Goal: Find specific page/section: Find specific page/section

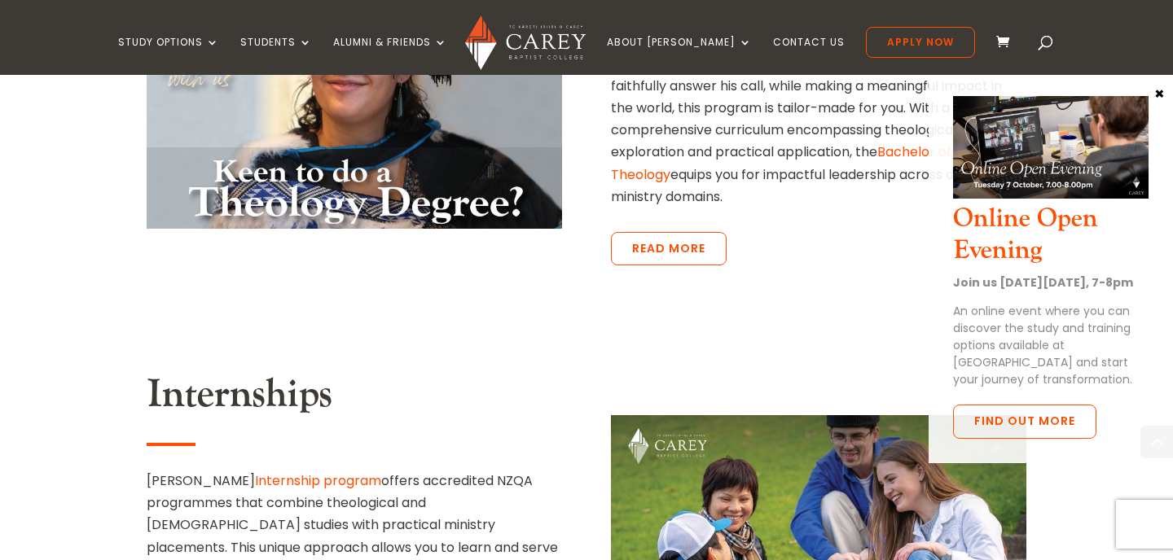
scroll to position [2946, 0]
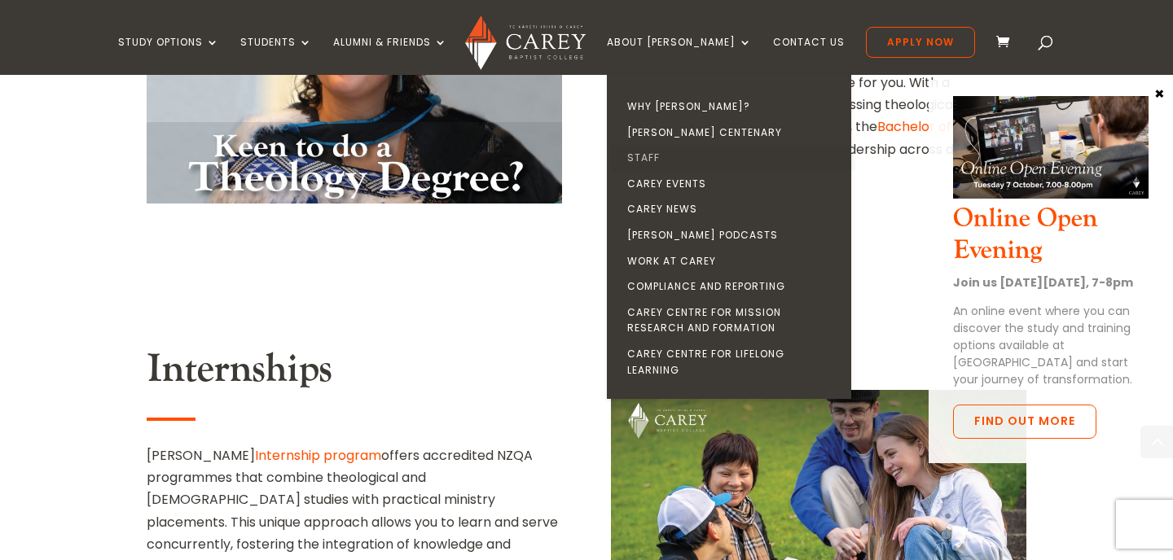
click at [674, 158] on link "Staff" at bounding box center [733, 158] width 244 height 26
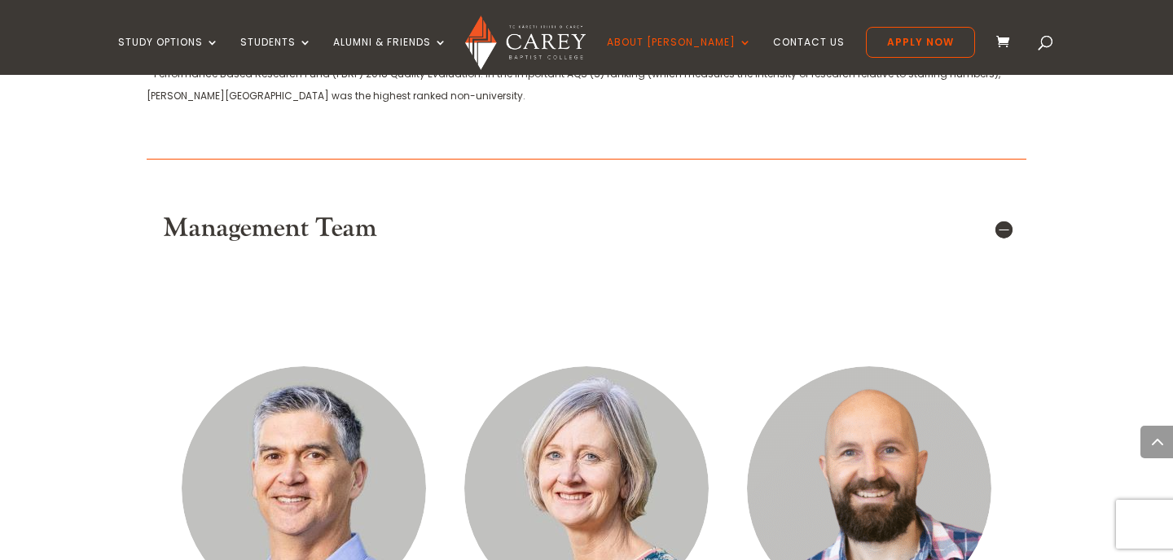
scroll to position [959, 0]
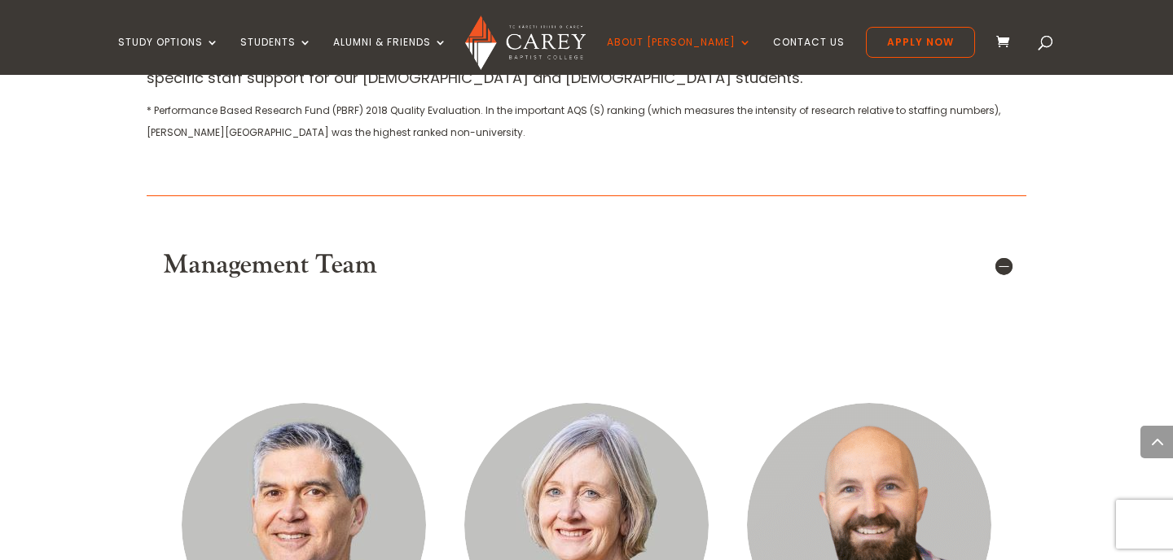
click at [999, 250] on h5 "Management Team" at bounding box center [586, 265] width 847 height 31
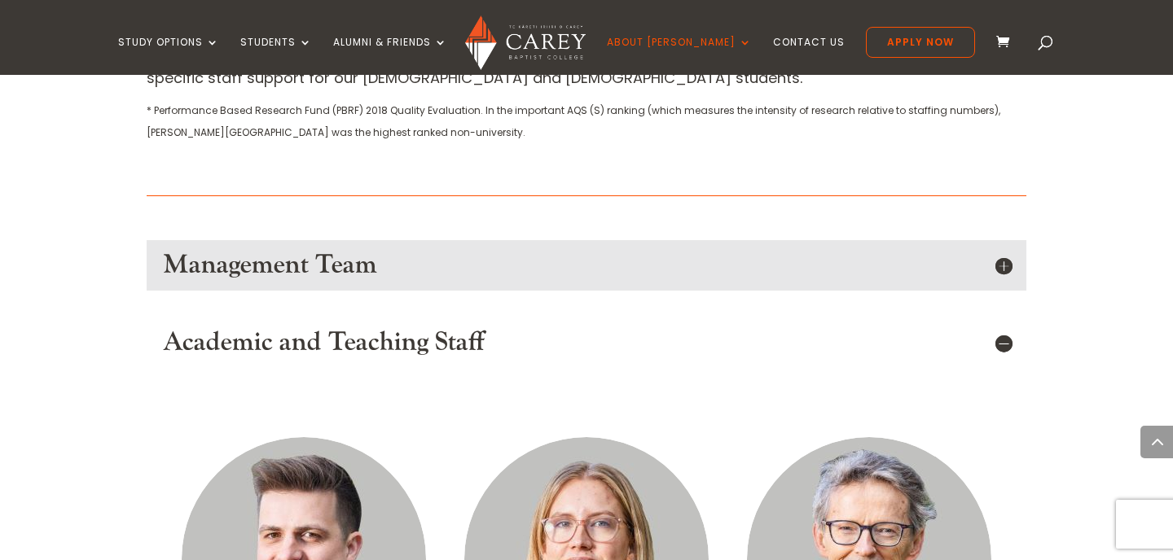
click at [993, 327] on h5 "Academic and Teaching Staff" at bounding box center [586, 342] width 847 height 31
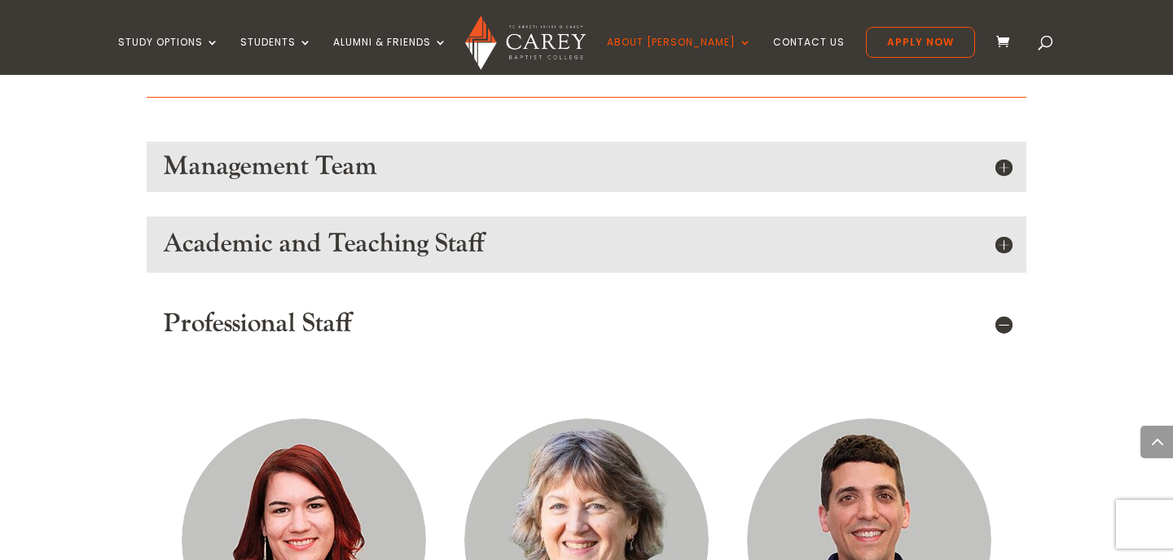
scroll to position [1064, 0]
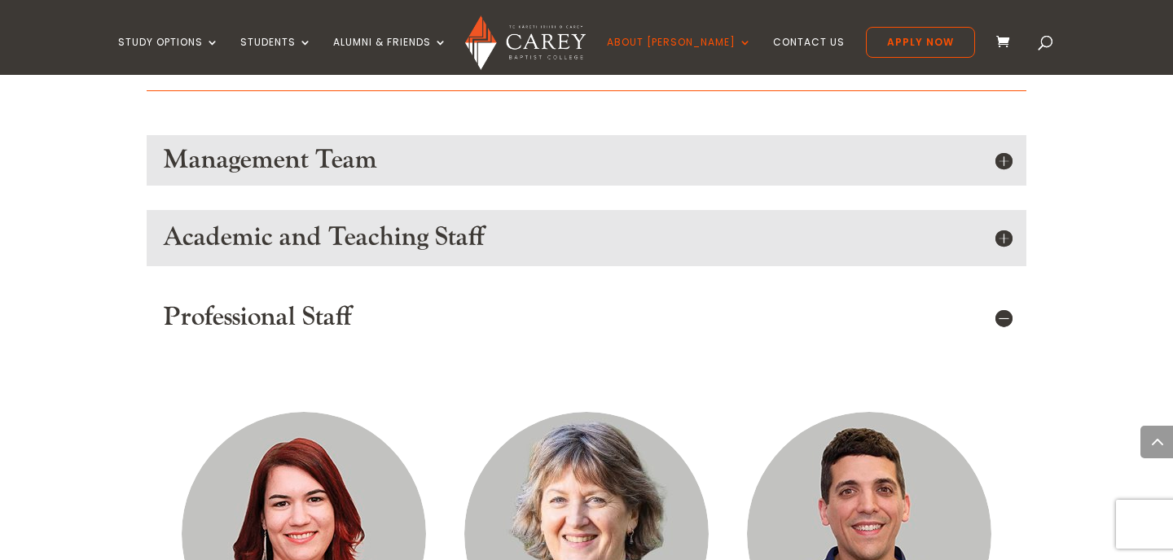
click at [999, 302] on h5 "Professional Staff" at bounding box center [586, 317] width 847 height 31
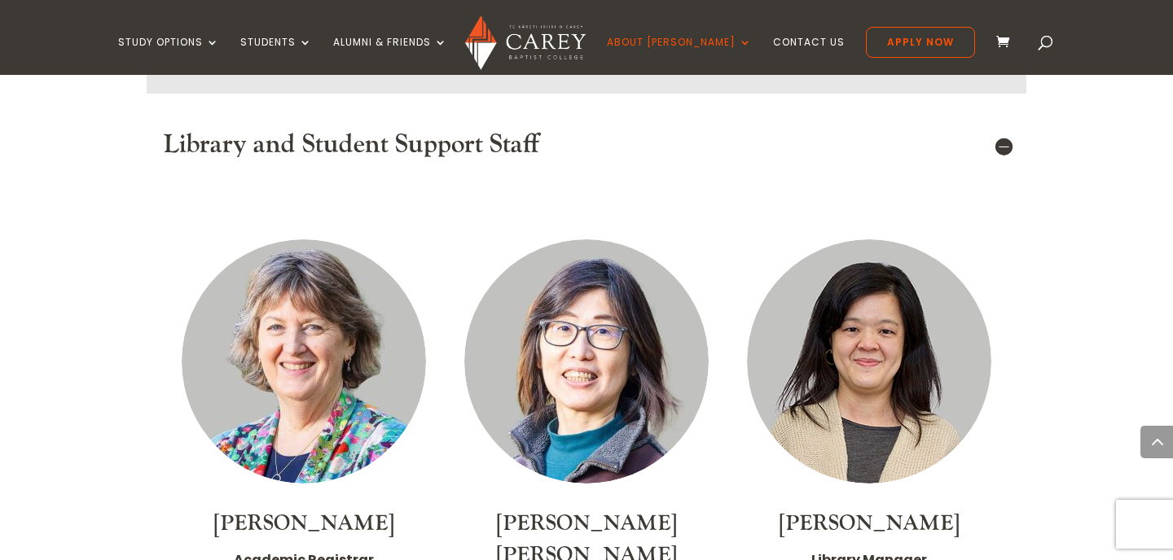
scroll to position [1322, 0]
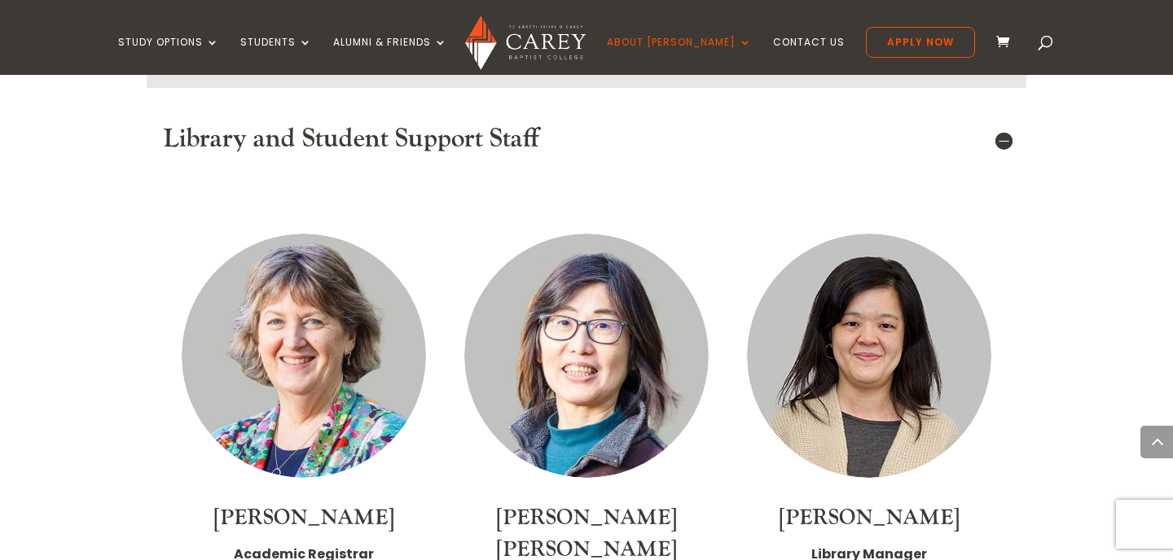
click at [1006, 124] on h5 "Library and Student Support Staff" at bounding box center [586, 139] width 847 height 31
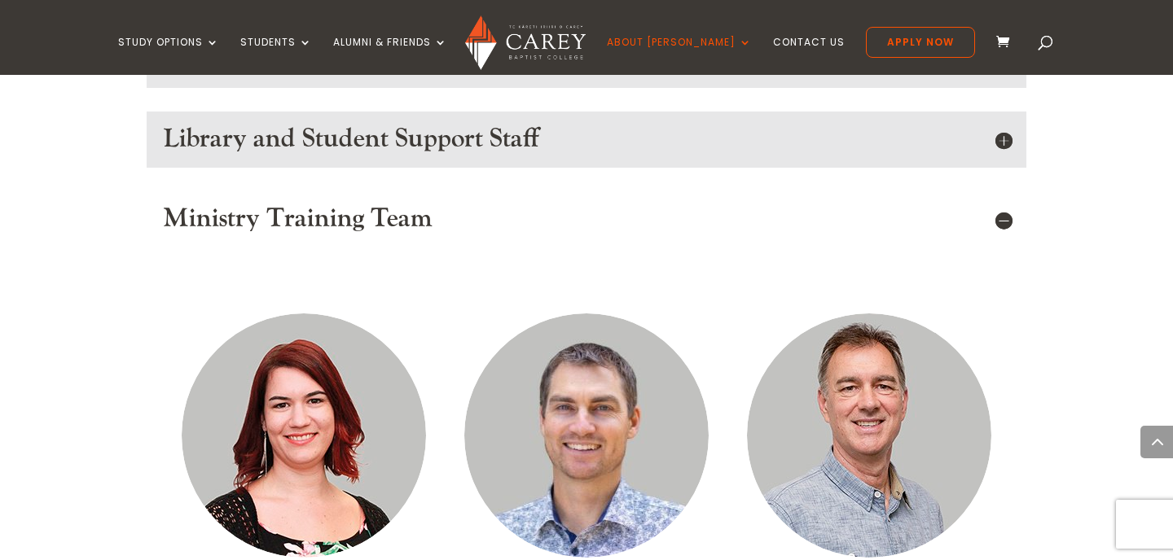
click at [995, 204] on h5 "Ministry Training Team" at bounding box center [586, 219] width 847 height 31
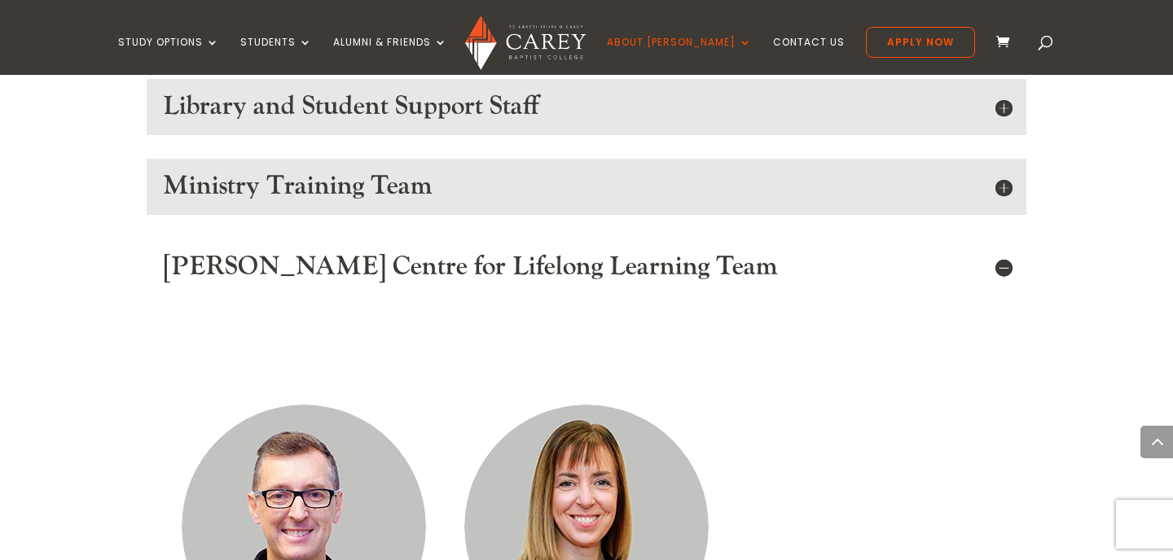
scroll to position [1357, 0]
click at [1002, 250] on h5 "Carey Centre for Lifelong Learning Team" at bounding box center [586, 265] width 847 height 31
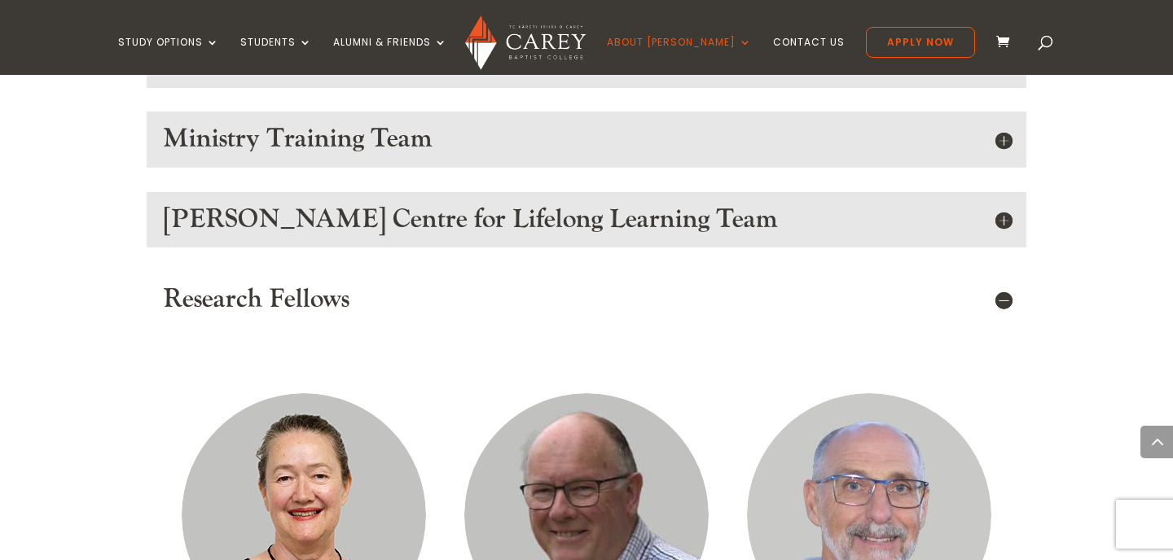
scroll to position [1403, 0]
click at [1008, 283] on h5 "Research Fellows" at bounding box center [586, 298] width 847 height 31
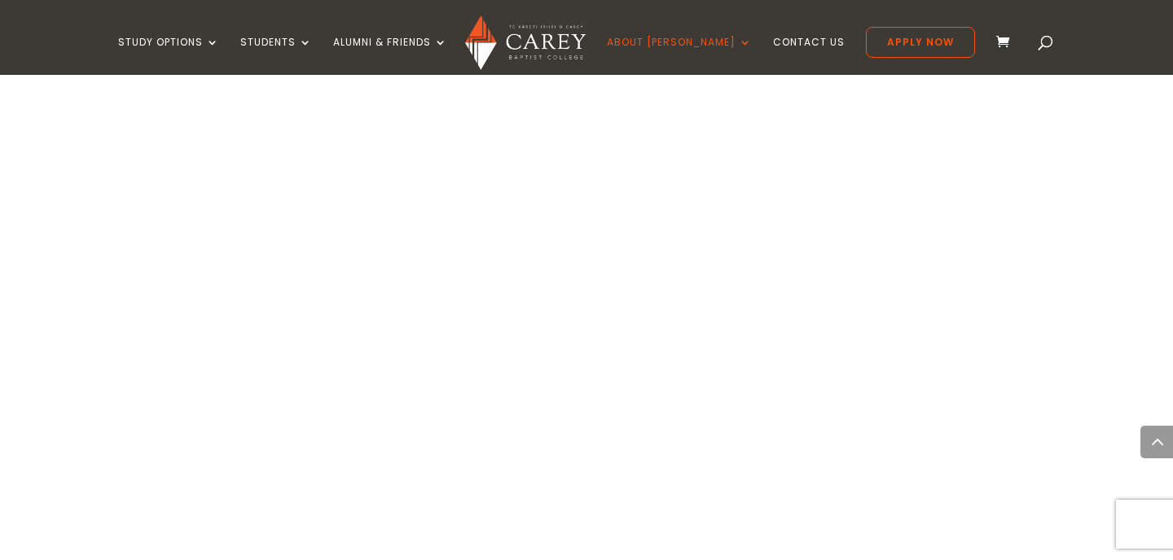
scroll to position [2174, 0]
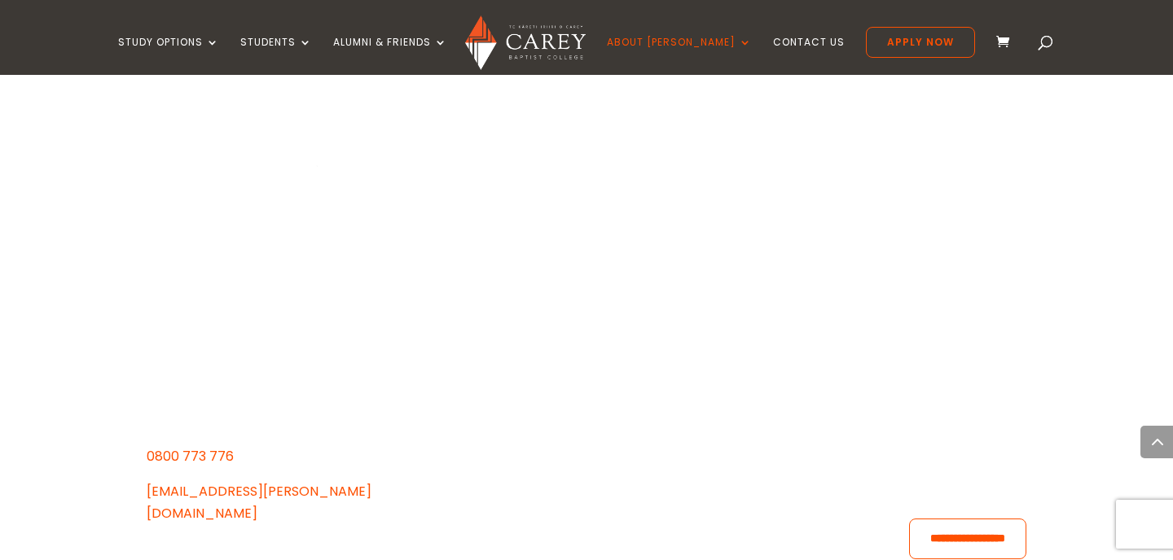
click at [1046, 46] on span at bounding box center [1046, 46] width 0 height 0
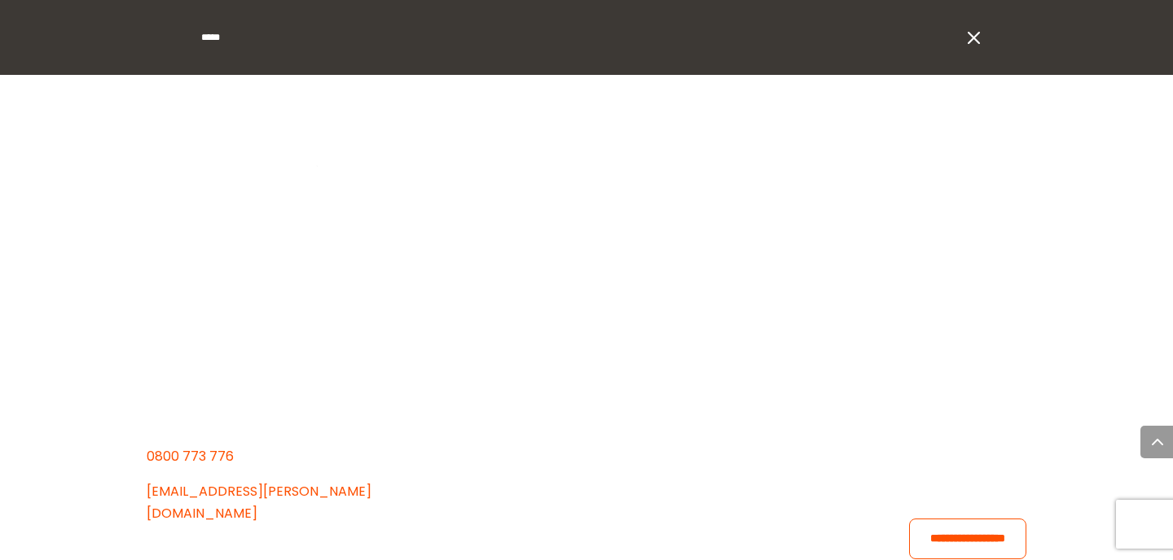
type input "*****"
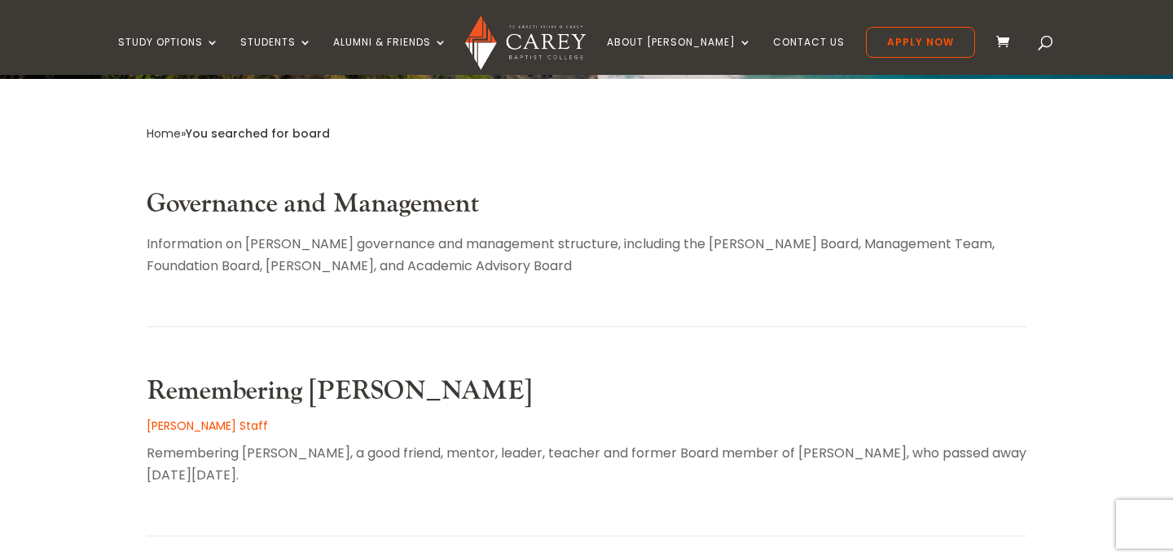
scroll to position [309, 0]
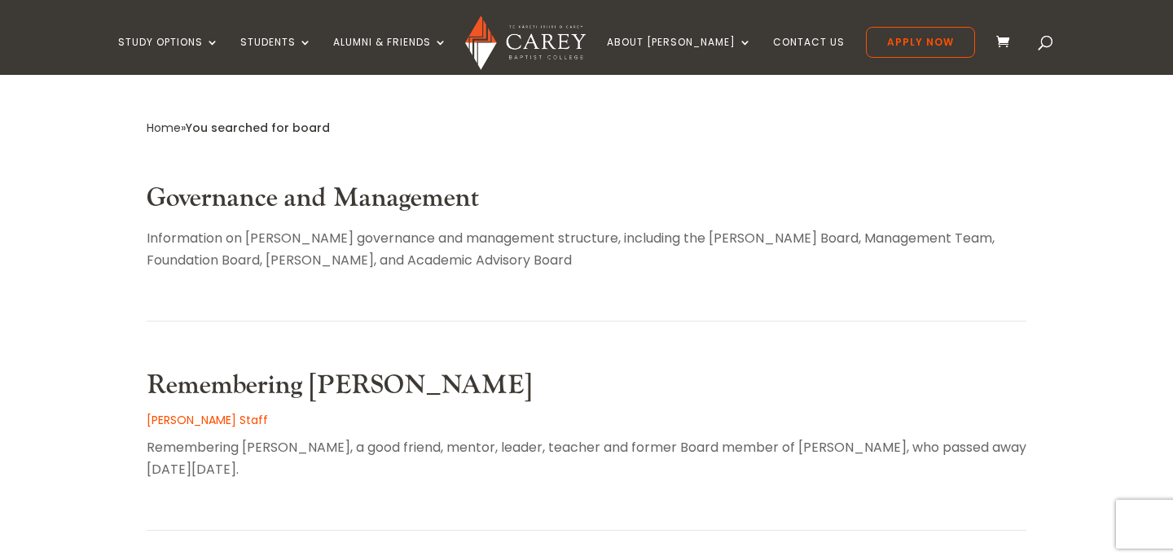
click at [267, 204] on link "Governance and Management" at bounding box center [313, 198] width 332 height 33
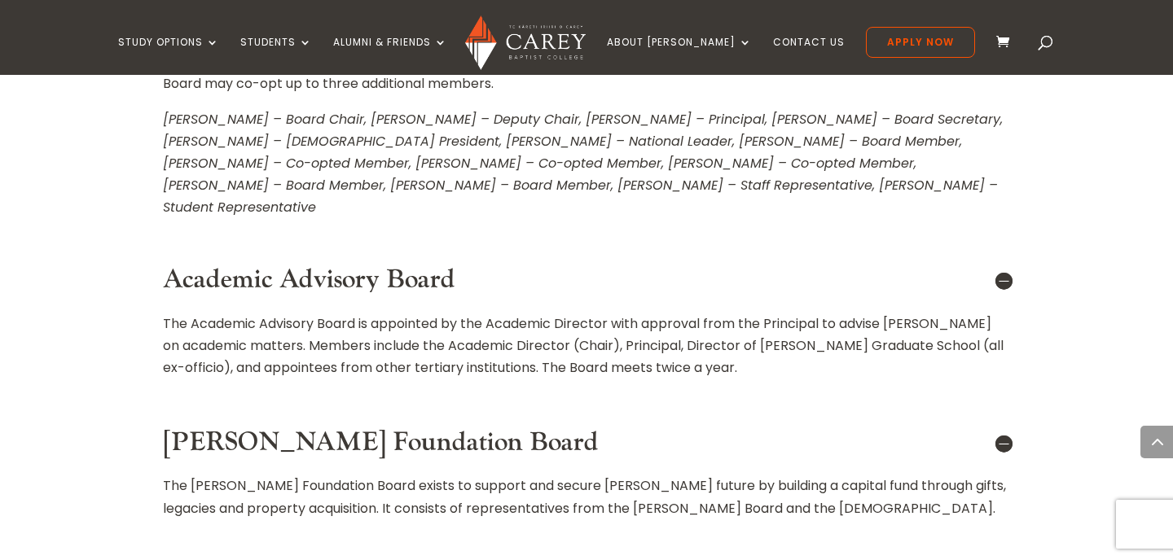
scroll to position [1230, 0]
